Goal: Information Seeking & Learning: Learn about a topic

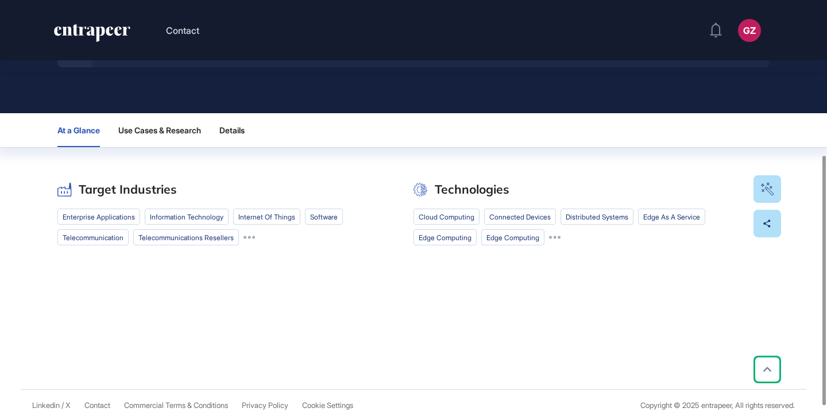
scroll to position [264, 0]
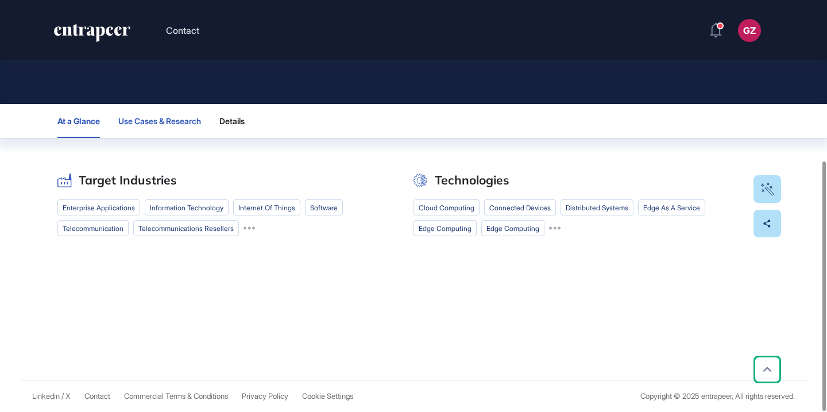
click at [181, 117] on span "Use Cases & Research" at bounding box center [159, 121] width 83 height 9
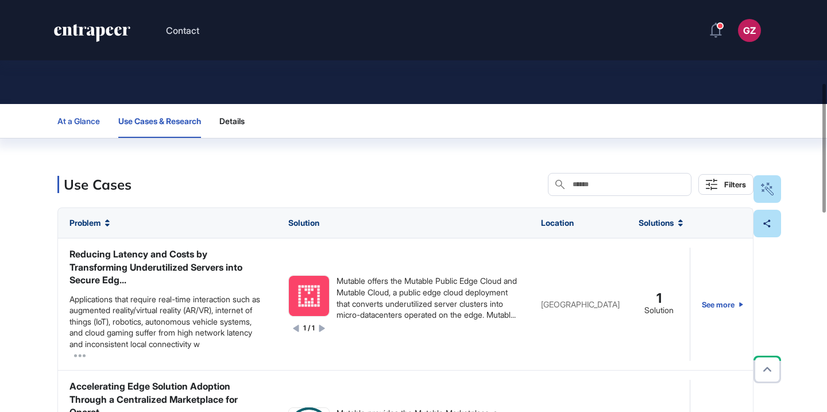
click at [91, 121] on span "At a Glance" at bounding box center [78, 121] width 43 height 9
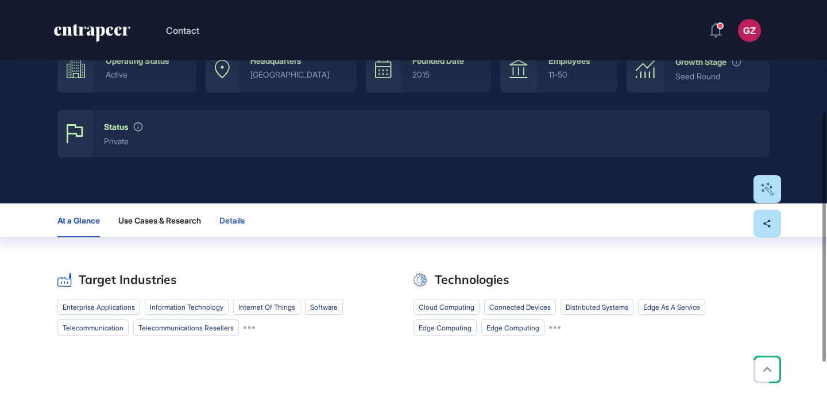
scroll to position [0, 0]
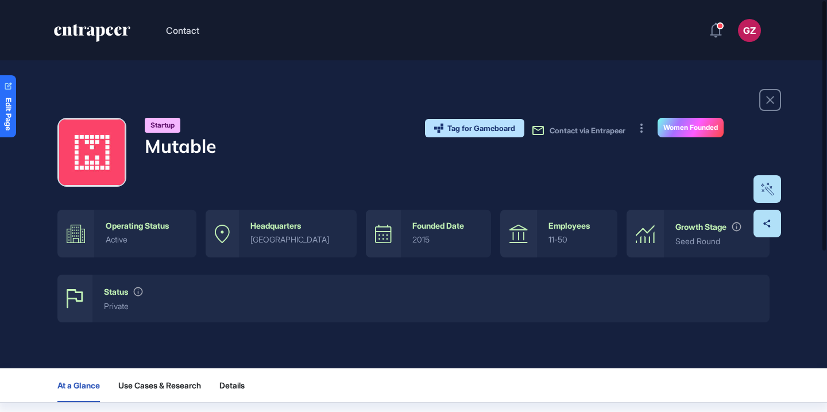
click at [191, 144] on h4 "Mutable" at bounding box center [181, 146] width 72 height 22
copy h4 "Mutable"
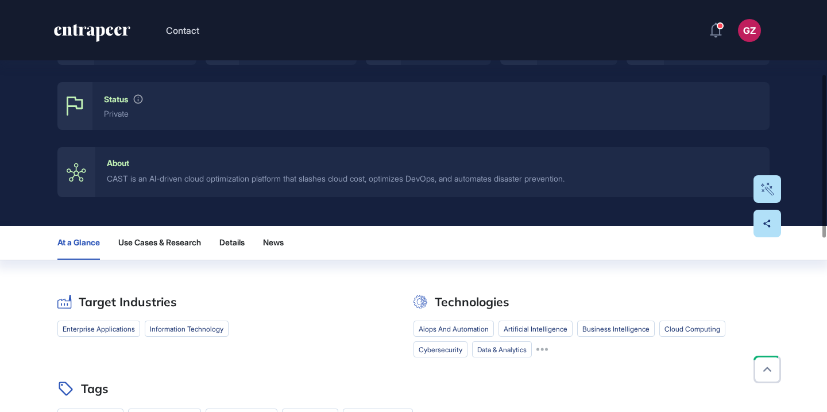
scroll to position [194, 0]
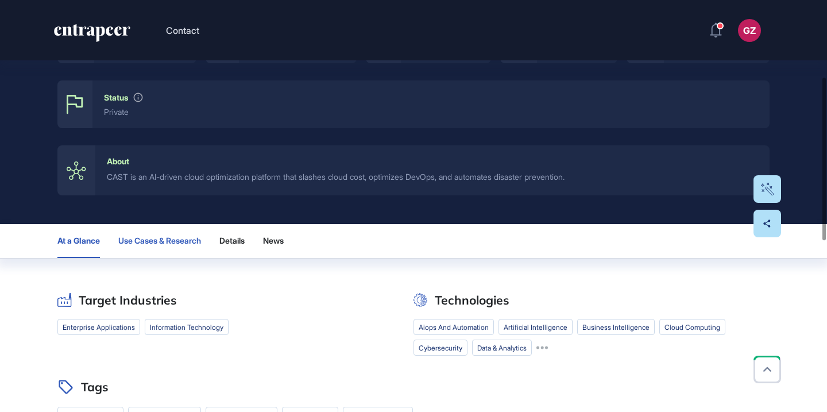
click at [172, 248] on button "Use Cases & Research" at bounding box center [159, 241] width 83 height 34
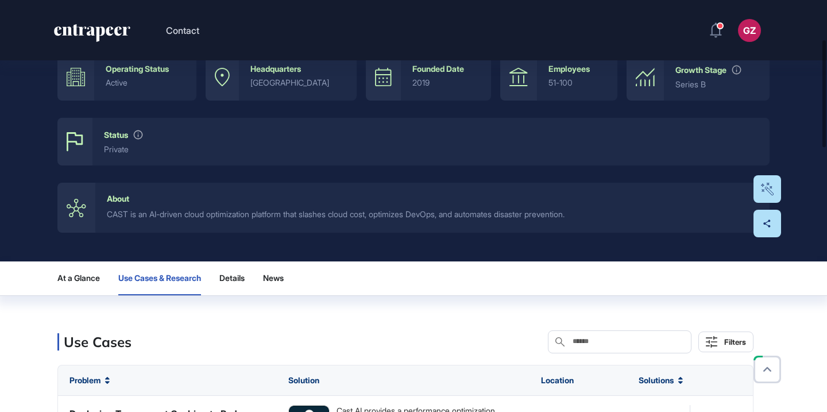
scroll to position [106, 0]
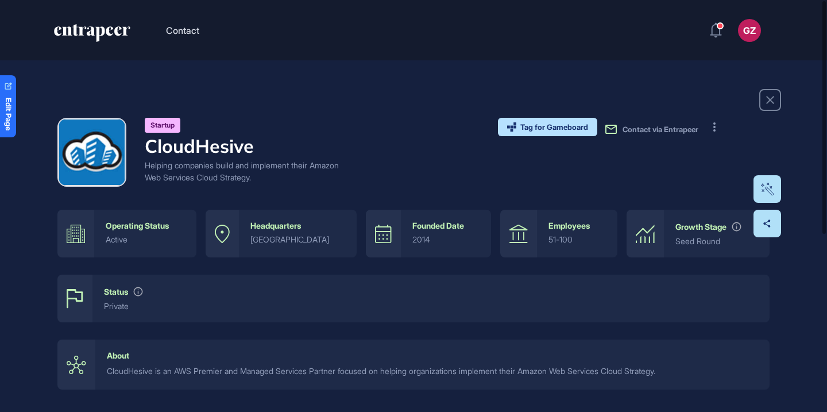
click at [216, 142] on h4 "CloudHesive" at bounding box center [242, 146] width 195 height 22
copy h4 "CloudHesive"
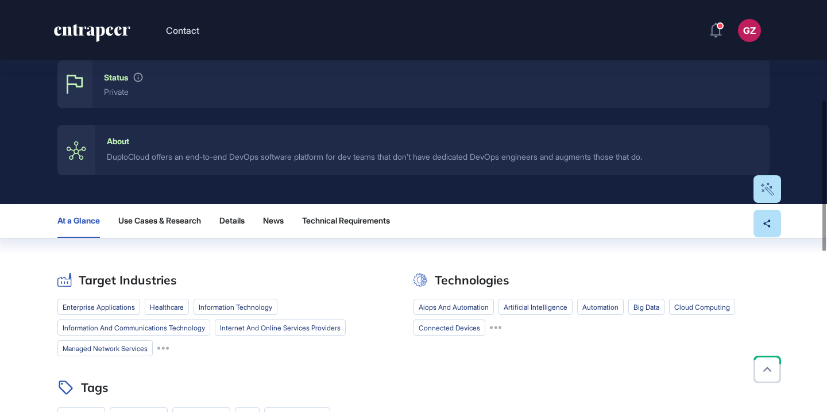
scroll to position [304, 0]
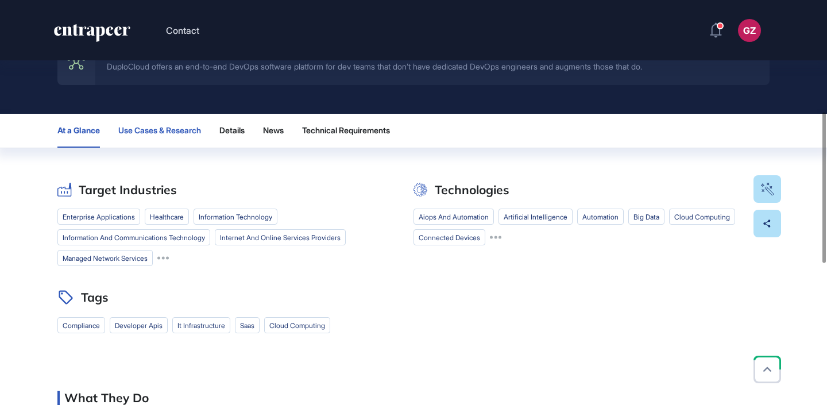
click at [190, 130] on span "Use Cases & Research" at bounding box center [159, 130] width 83 height 9
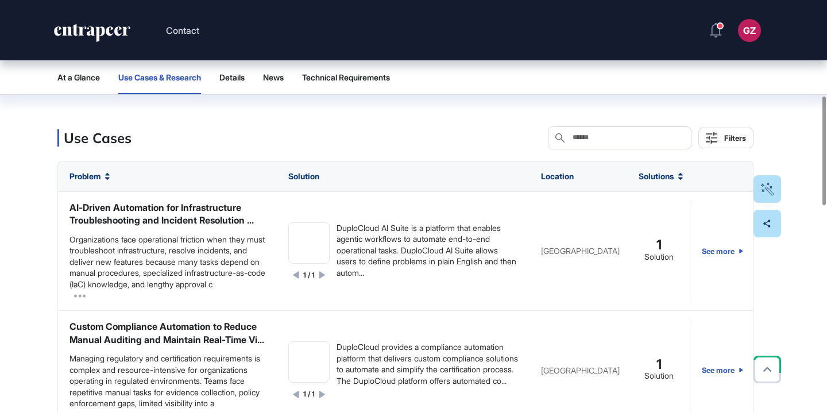
scroll to position [240, 0]
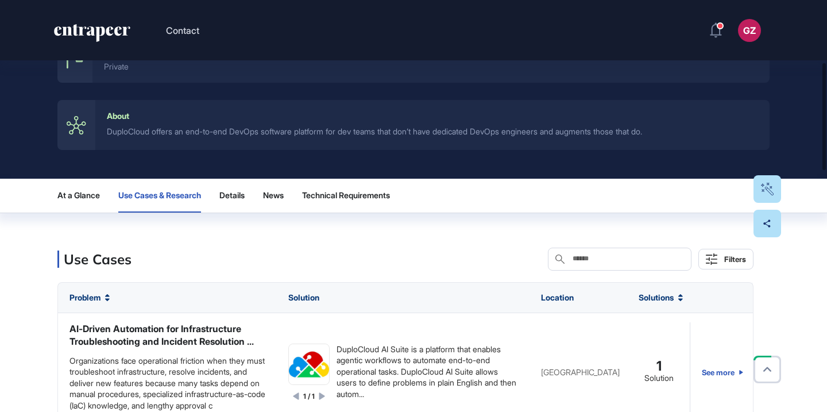
click at [102, 197] on div "At a Glance Use Cases & Research Details News Technical Requirements" at bounding box center [413, 196] width 712 height 34
click at [88, 199] on span "At a Glance" at bounding box center [78, 195] width 43 height 9
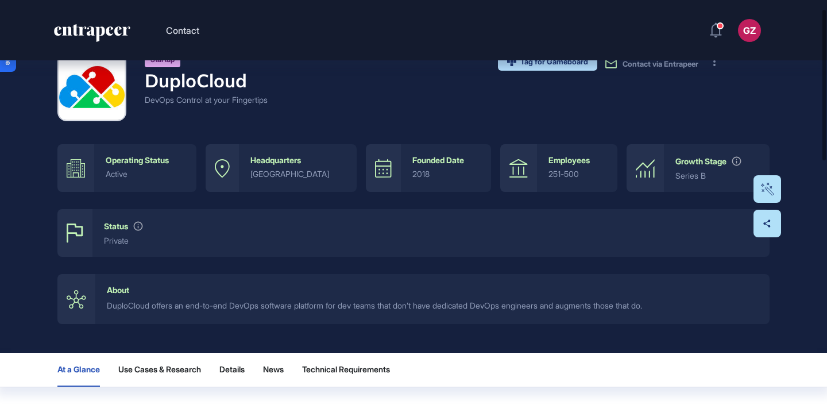
scroll to position [0, 0]
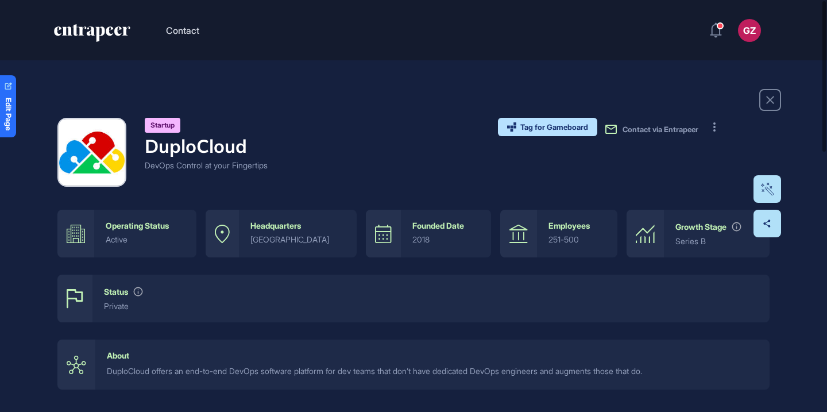
click at [195, 152] on h4 "DuploCloud" at bounding box center [206, 146] width 123 height 22
copy h4 "DuploCloud"
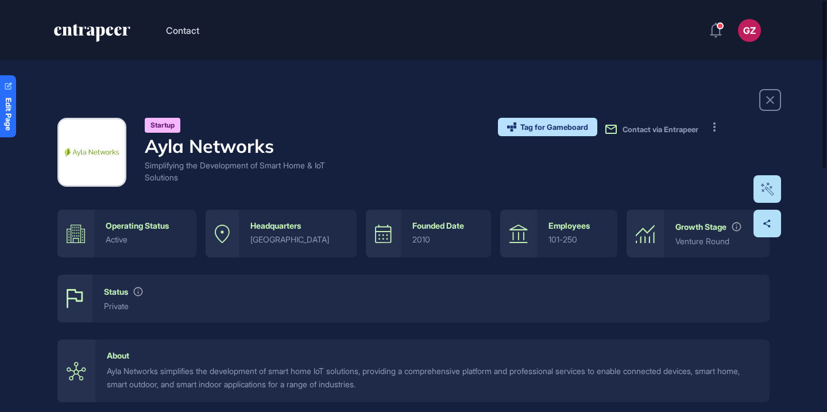
click at [264, 152] on h4 "Ayla Networks" at bounding box center [242, 146] width 195 height 22
copy h4 "Ayla Networks"
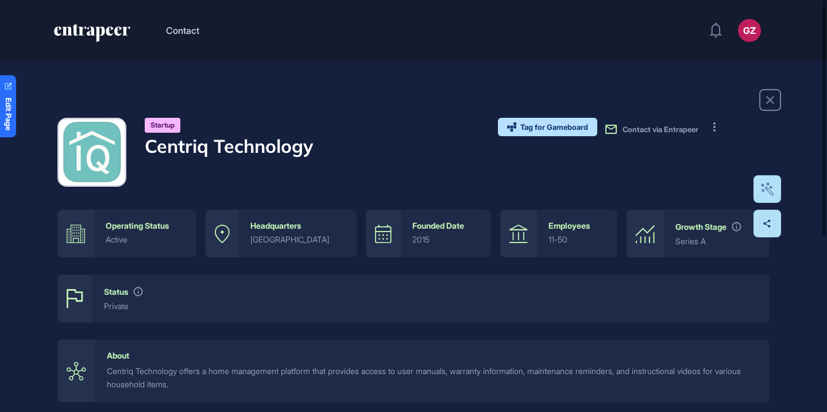
click at [293, 149] on h4 "Centriq Technology" at bounding box center [229, 146] width 168 height 22
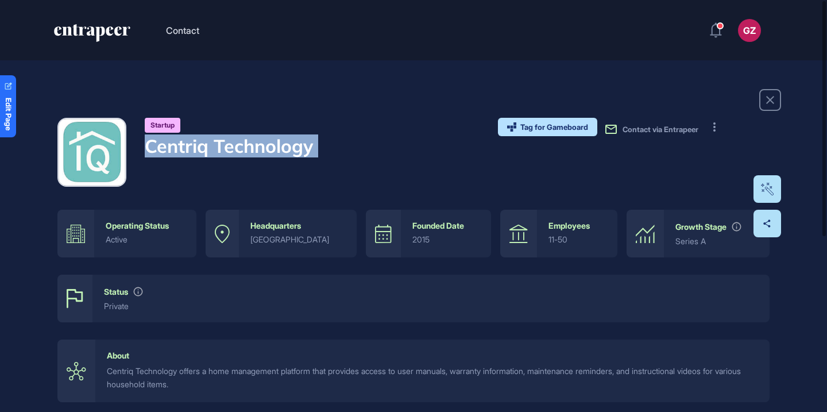
click at [293, 149] on h4 "Centriq Technology" at bounding box center [229, 146] width 168 height 22
copy div "Centriq Technology"
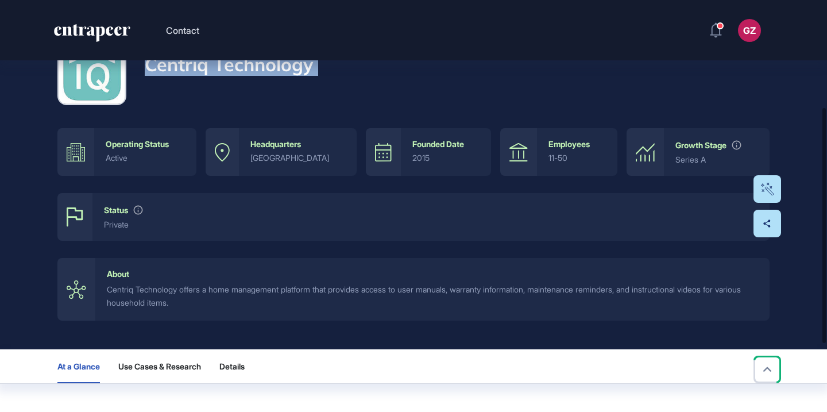
scroll to position [264, 0]
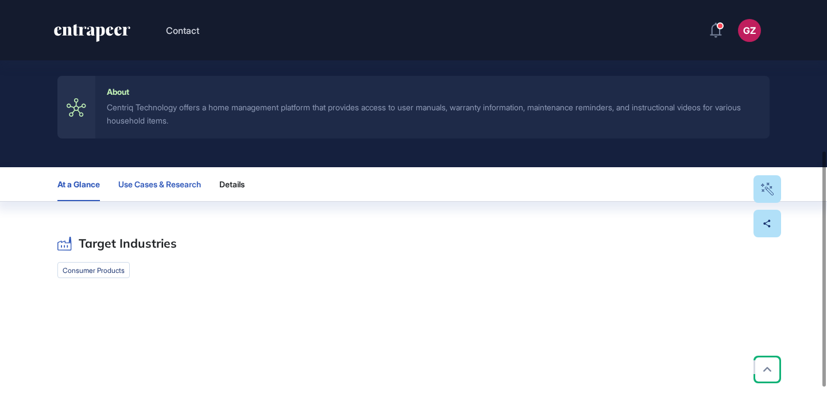
click at [196, 179] on button "Use Cases & Research" at bounding box center [159, 184] width 83 height 34
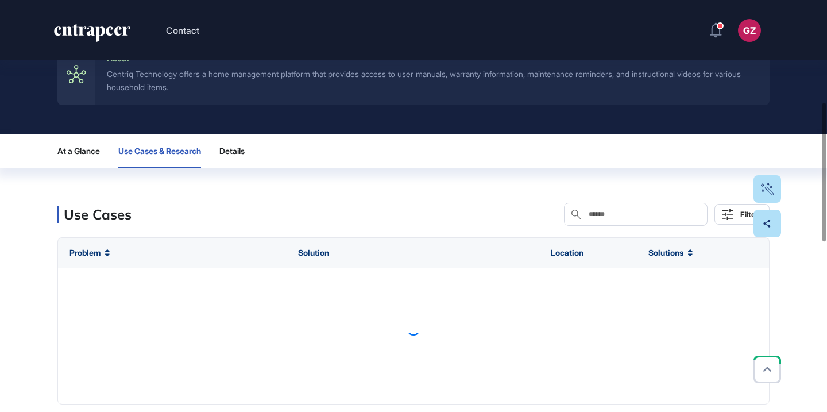
scroll to position [306, 0]
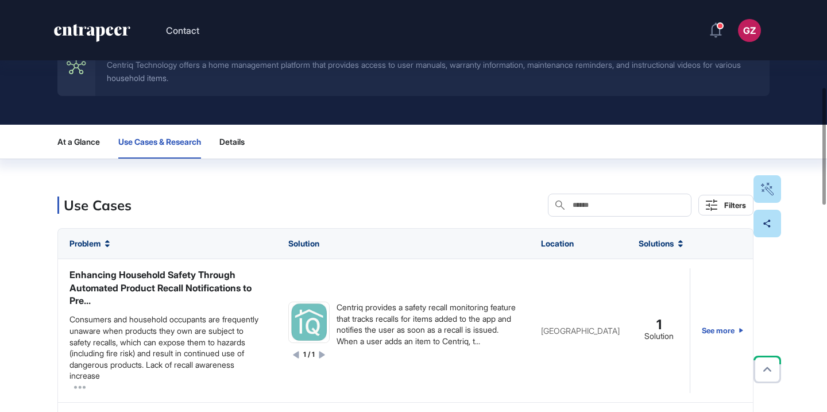
click at [95, 144] on span "At a Glance" at bounding box center [78, 141] width 43 height 9
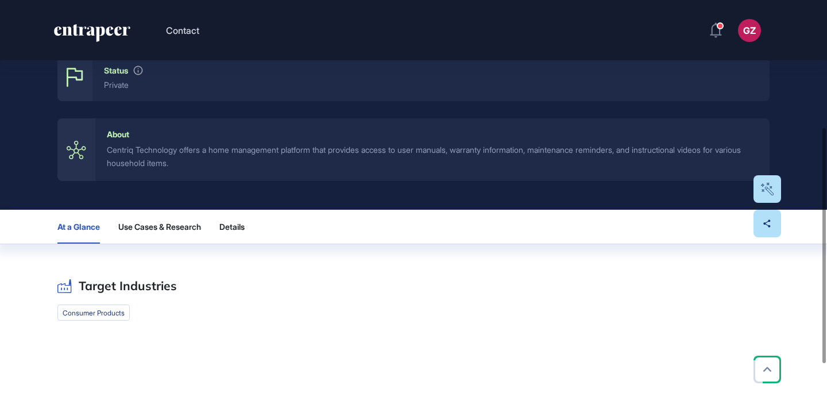
scroll to position [0, 0]
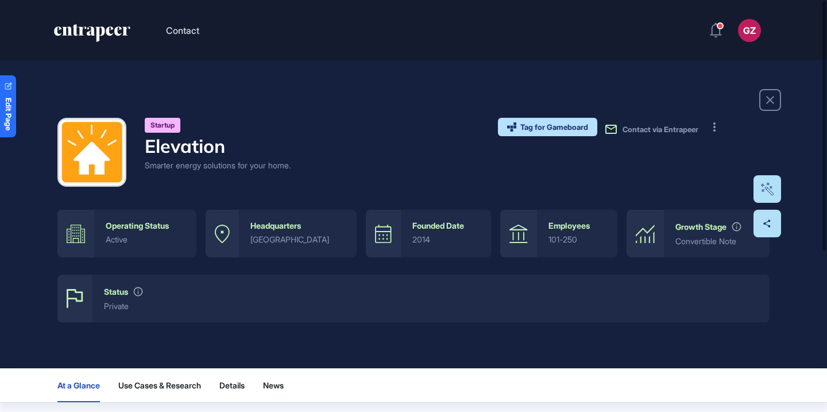
click at [200, 140] on h4 "Elevation" at bounding box center [218, 146] width 146 height 22
click at [200, 141] on h4 "Elevation" at bounding box center [218, 146] width 146 height 22
copy h4 "Elevation"
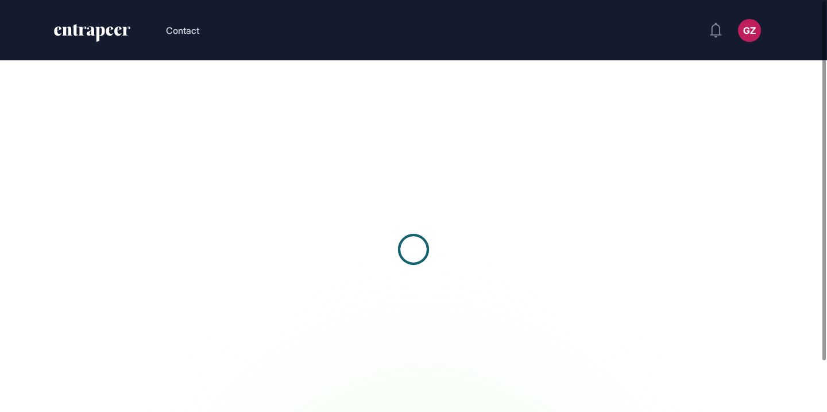
scroll to position [1, 1]
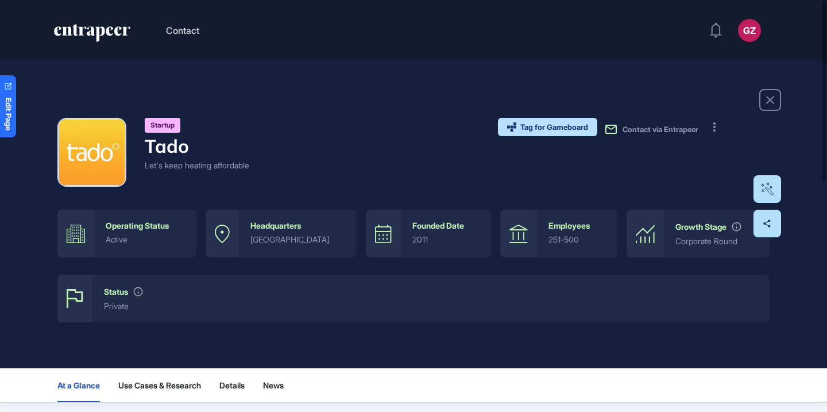
click at [179, 148] on h4 "Tado" at bounding box center [197, 146] width 105 height 22
copy h4 "Tado"
